Goal: Entertainment & Leisure: Consume media (video, audio)

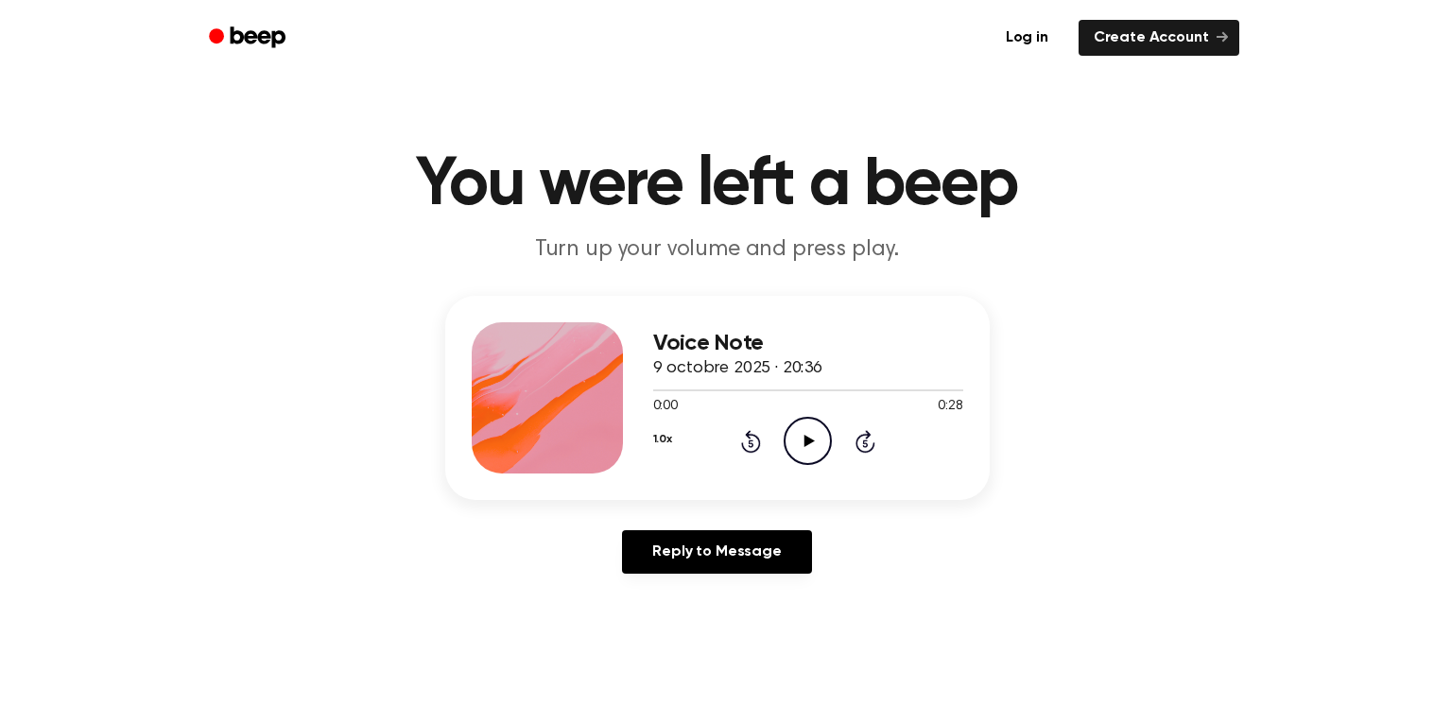
click at [819, 434] on icon "Play Audio" at bounding box center [808, 441] width 48 height 48
click at [819, 434] on icon "Pause Audio" at bounding box center [808, 441] width 48 height 48
click at [819, 434] on icon "Play Audio" at bounding box center [808, 441] width 48 height 48
click at [816, 434] on icon "Pause Audio" at bounding box center [808, 441] width 48 height 48
click at [751, 436] on icon "Rewind 5 seconds" at bounding box center [750, 441] width 21 height 25
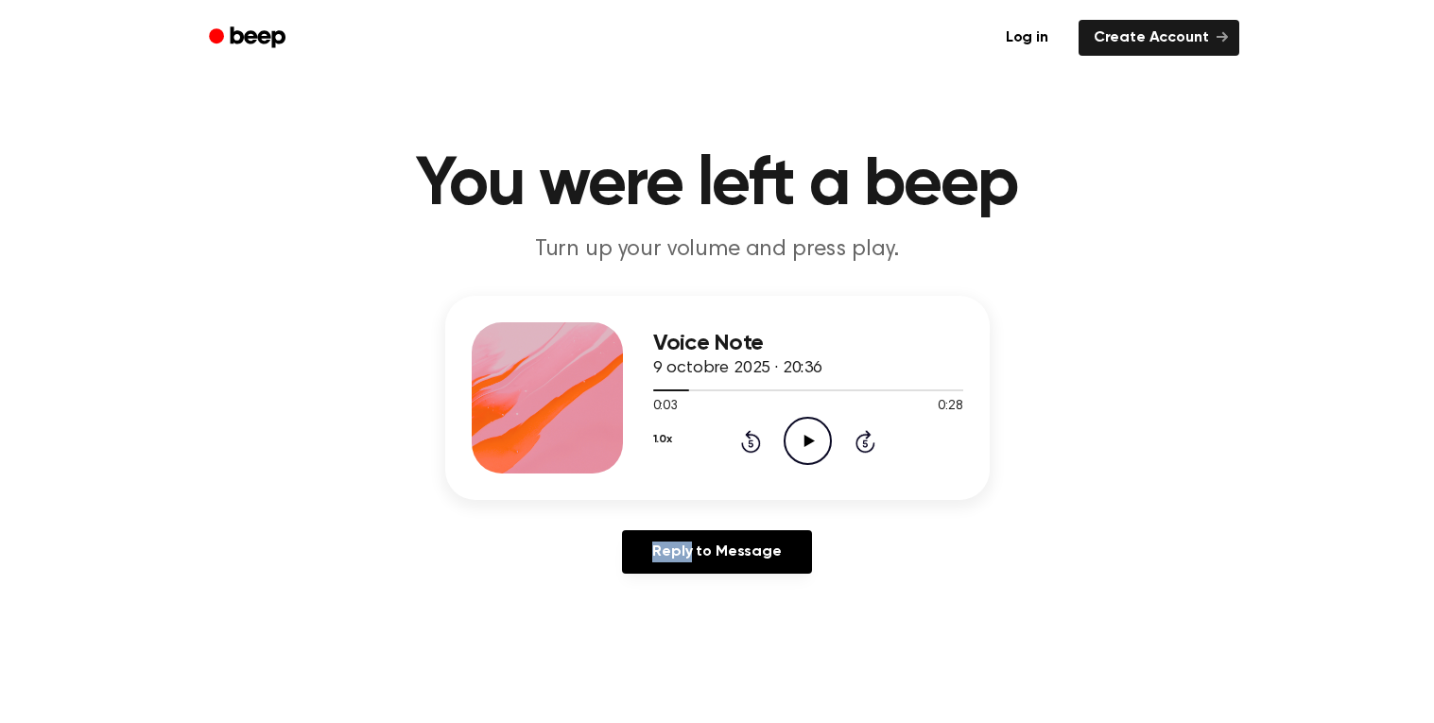
click at [751, 436] on icon "Rewind 5 seconds" at bounding box center [750, 441] width 21 height 25
click at [799, 450] on icon "Play Audio" at bounding box center [808, 441] width 48 height 48
click at [799, 450] on icon "Pause Audio" at bounding box center [808, 441] width 48 height 48
click at [784, 443] on icon "Play Audio" at bounding box center [808, 441] width 48 height 48
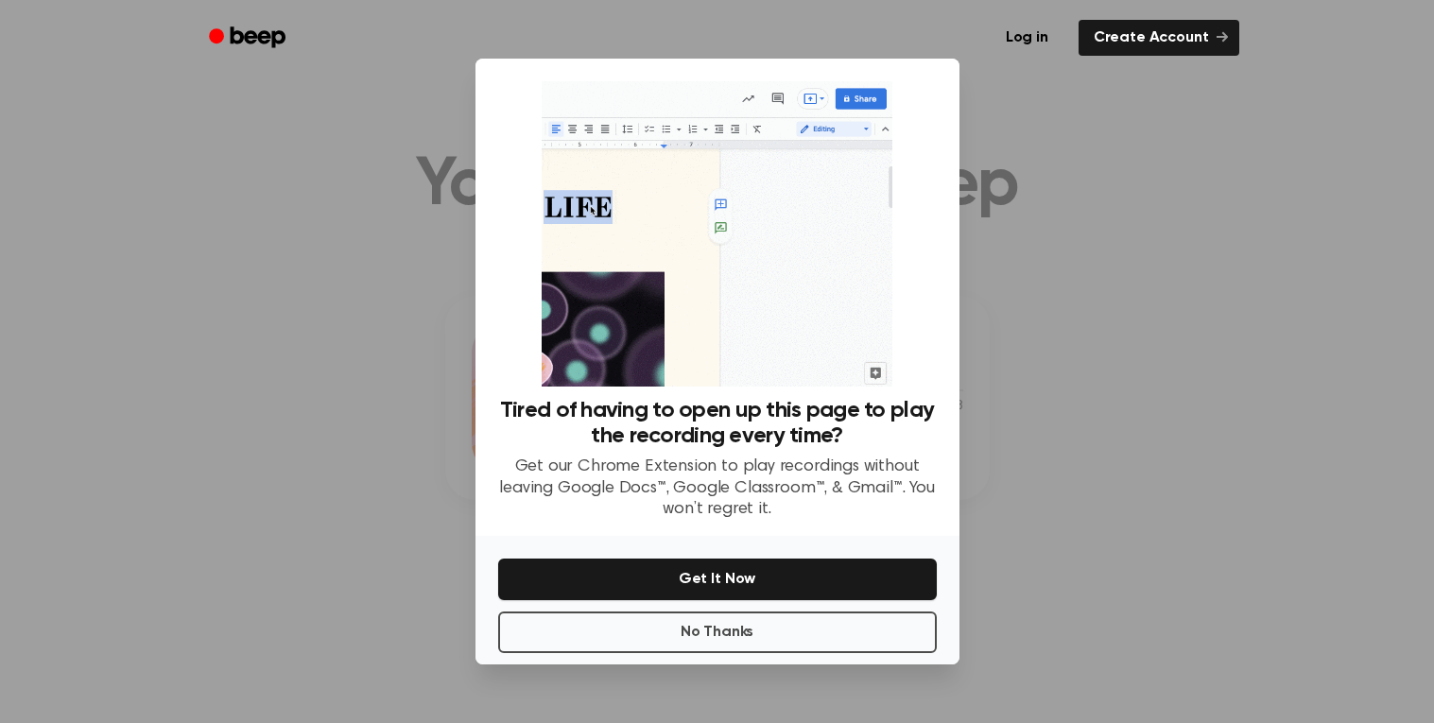
click at [1033, 304] on div at bounding box center [717, 361] width 1434 height 723
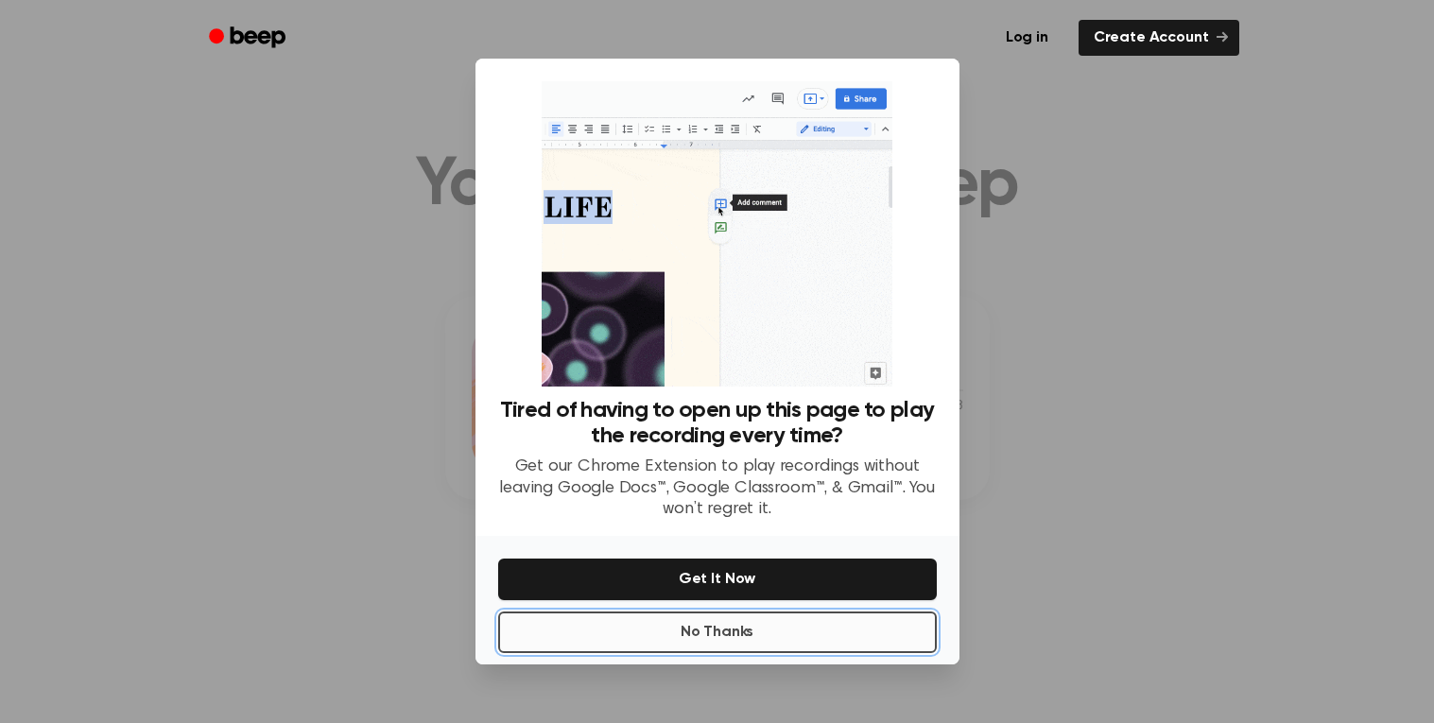
click at [729, 628] on button "No Thanks" at bounding box center [717, 633] width 439 height 42
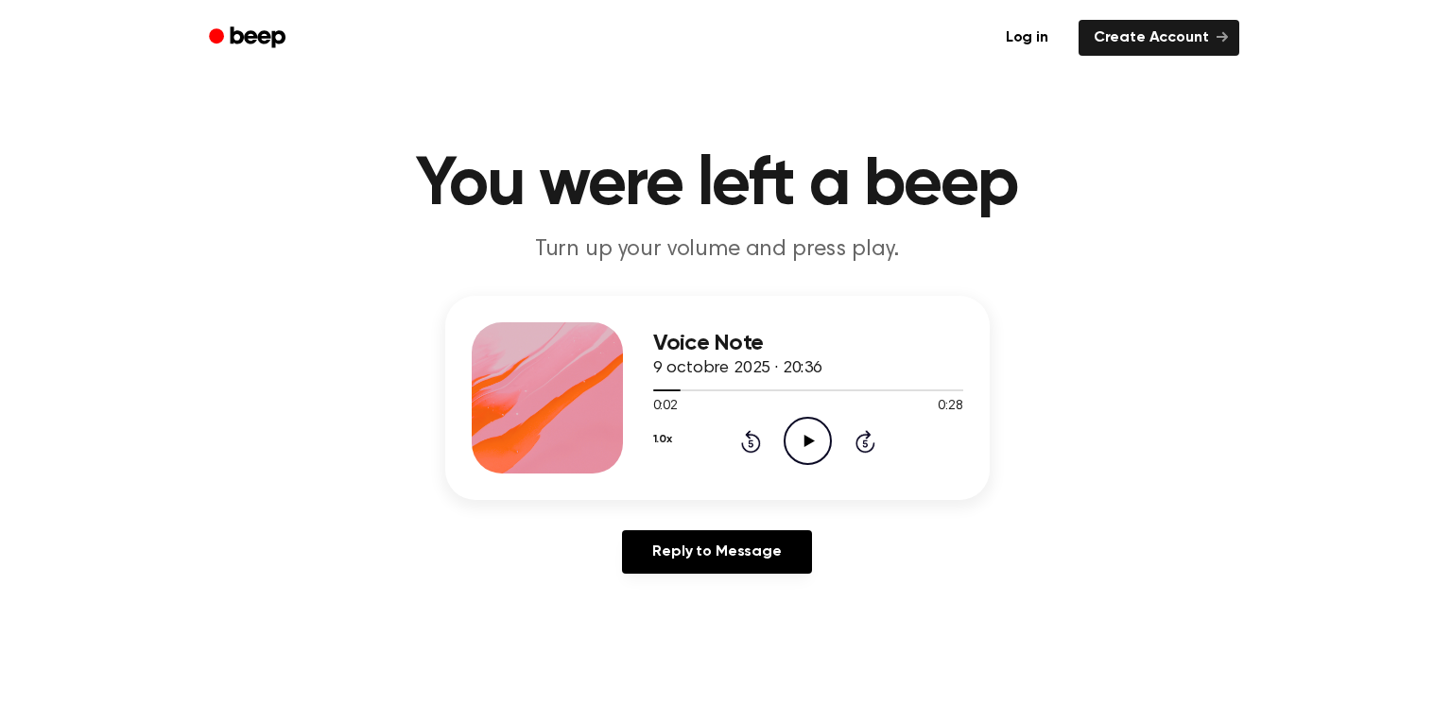
click at [806, 438] on icon at bounding box center [810, 441] width 10 height 12
drag, startPoint x: 888, startPoint y: 395, endPoint x: 807, endPoint y: 451, distance: 97.8
click at [807, 451] on div "Voice Note 9 octobre 2025 · 20:36 0:26 0:28 Your browser does not support the […" at bounding box center [808, 397] width 310 height 151
click at [807, 451] on icon "Pause Audio" at bounding box center [808, 441] width 48 height 48
click at [807, 451] on icon "Play Audio" at bounding box center [808, 441] width 48 height 48
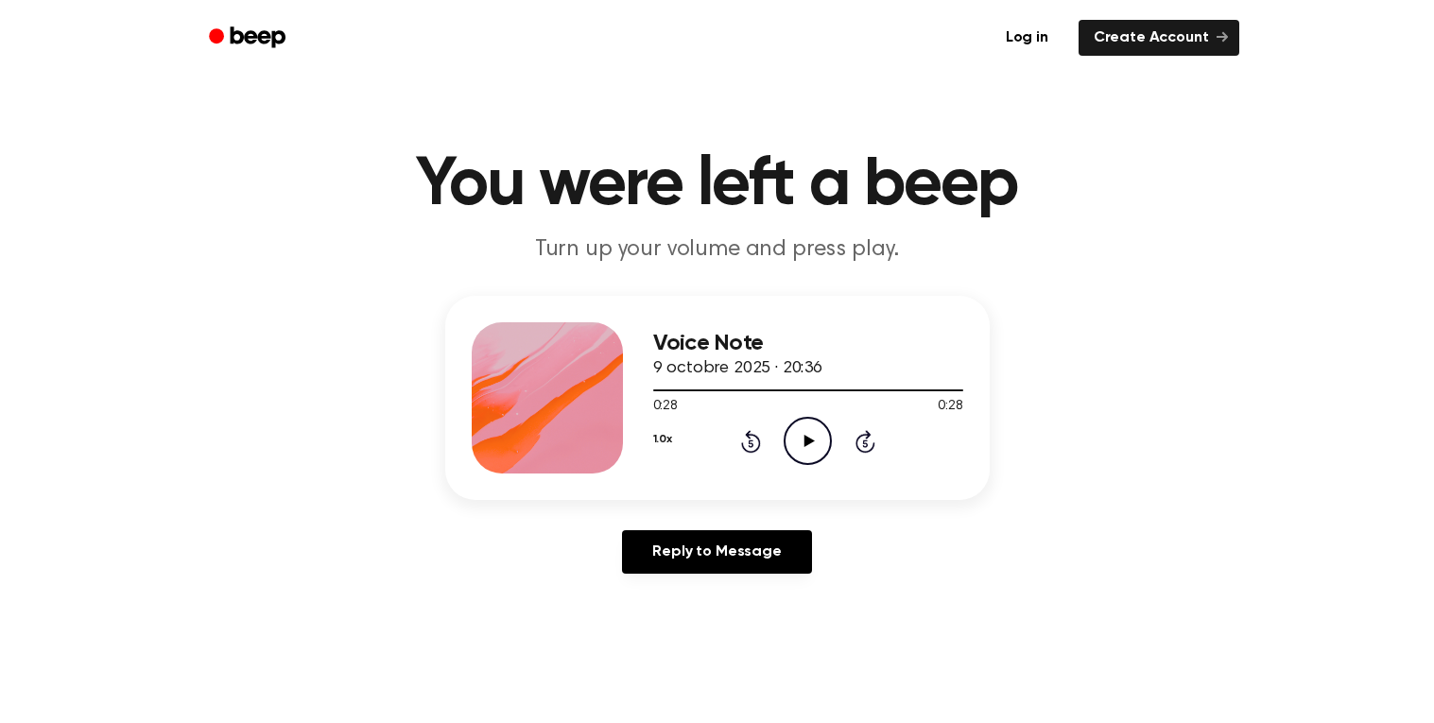
click at [807, 451] on icon "Play Audio" at bounding box center [808, 441] width 48 height 48
